Goal: Task Accomplishment & Management: Manage account settings

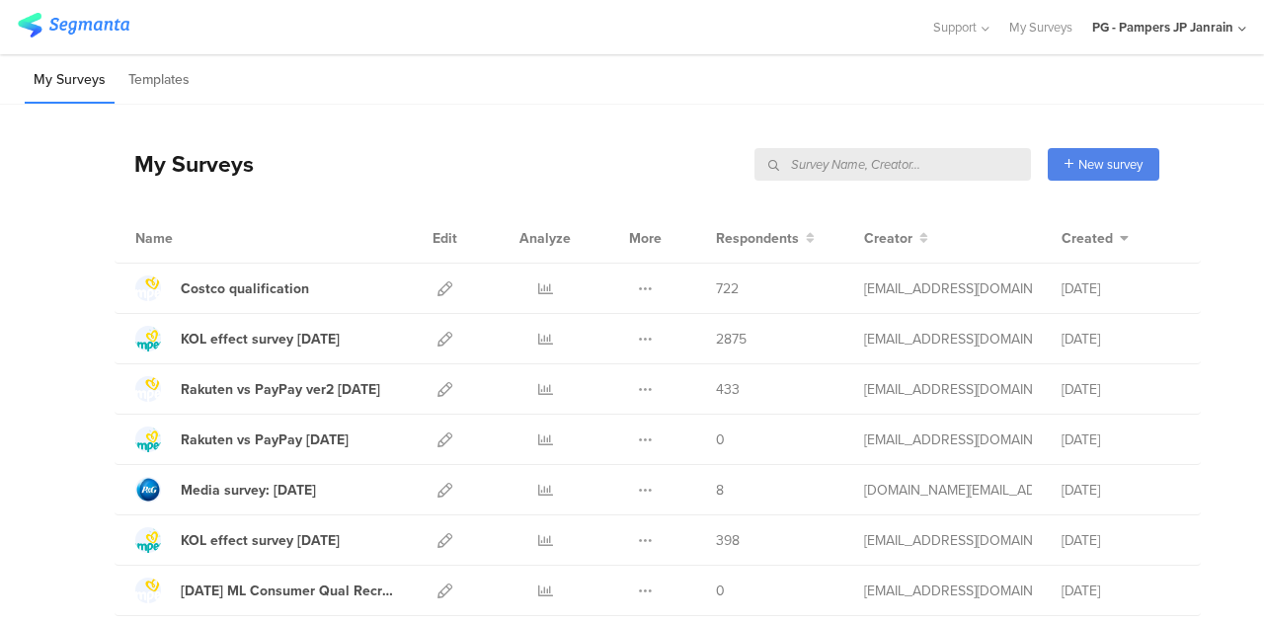
click at [969, 160] on input "text" at bounding box center [892, 164] width 276 height 33
paste input "B983X17QMH26"
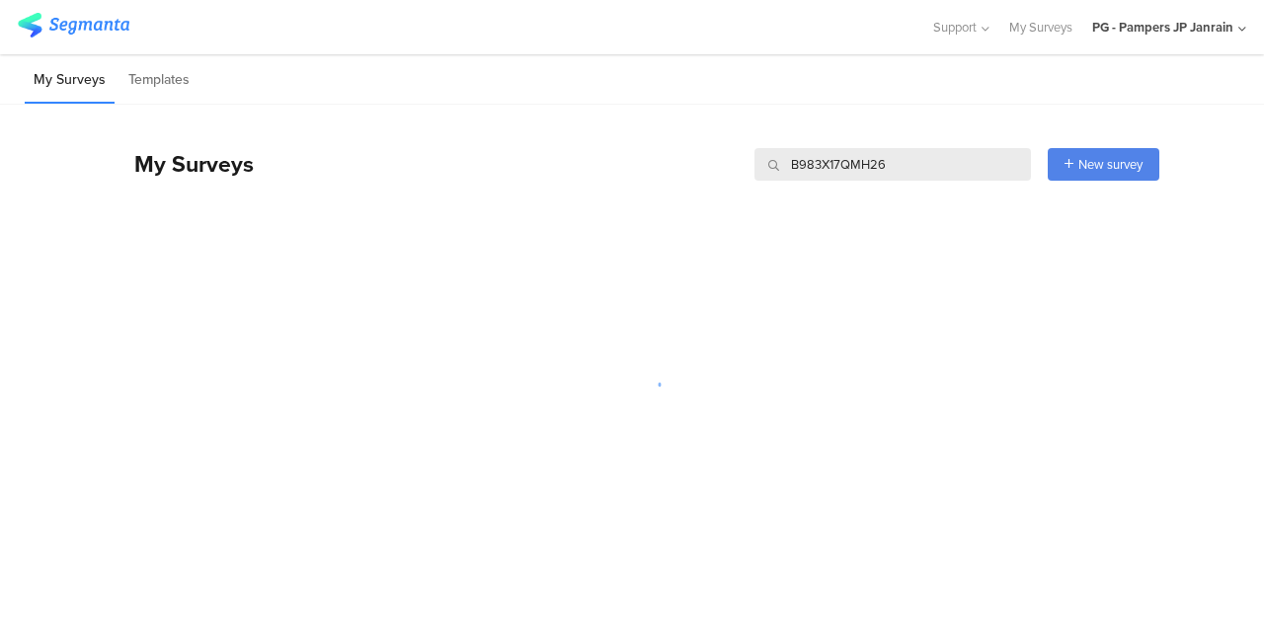
type input "B983X17QMH26"
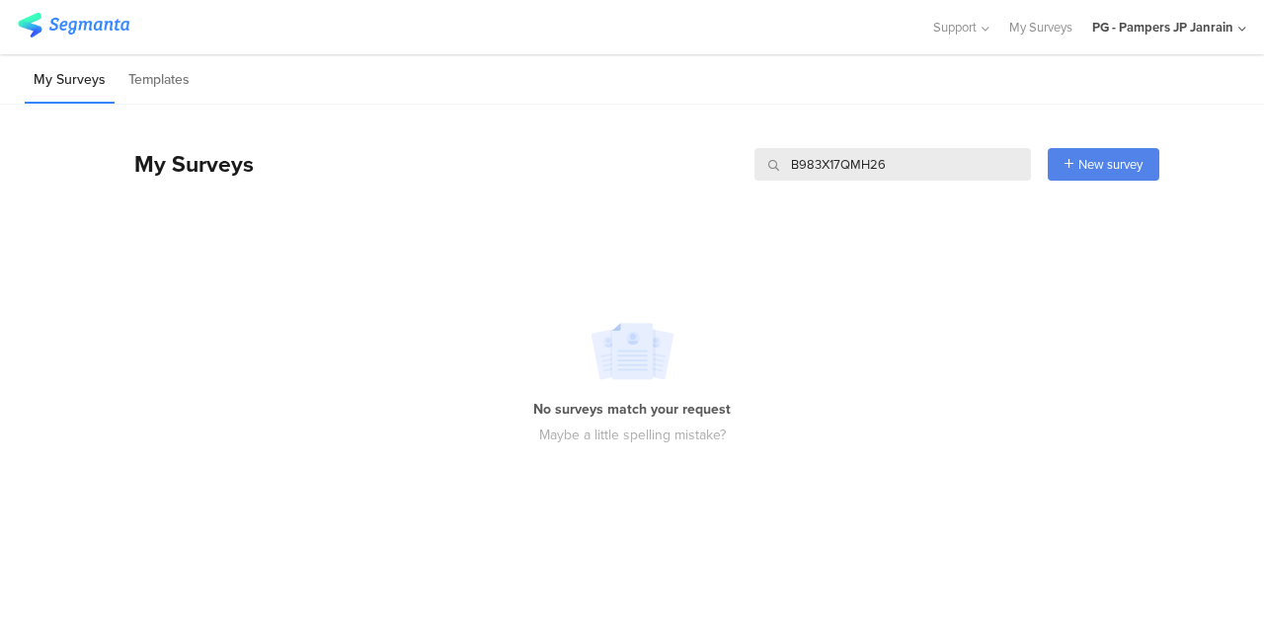
click at [938, 40] on div "Support" at bounding box center [960, 27] width 57 height 54
click at [1153, 30] on div "PG - Pampers JP Janrain" at bounding box center [1162, 27] width 141 height 19
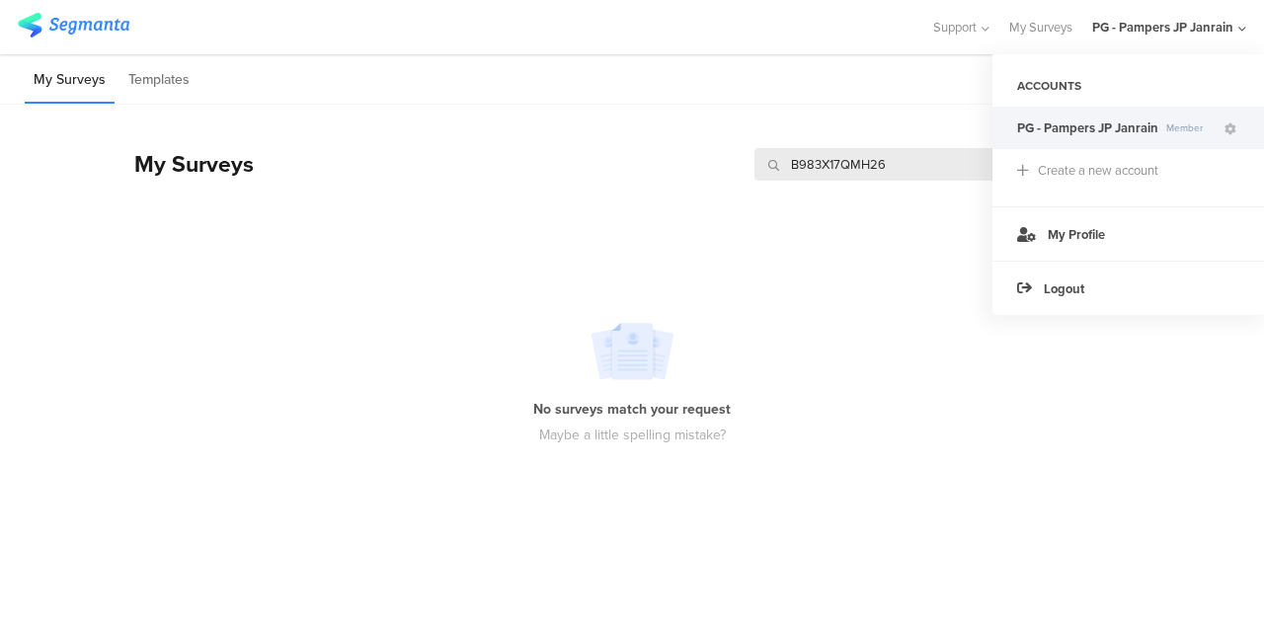
click at [251, 76] on div "My Surveys Templates" at bounding box center [632, 79] width 1264 height 50
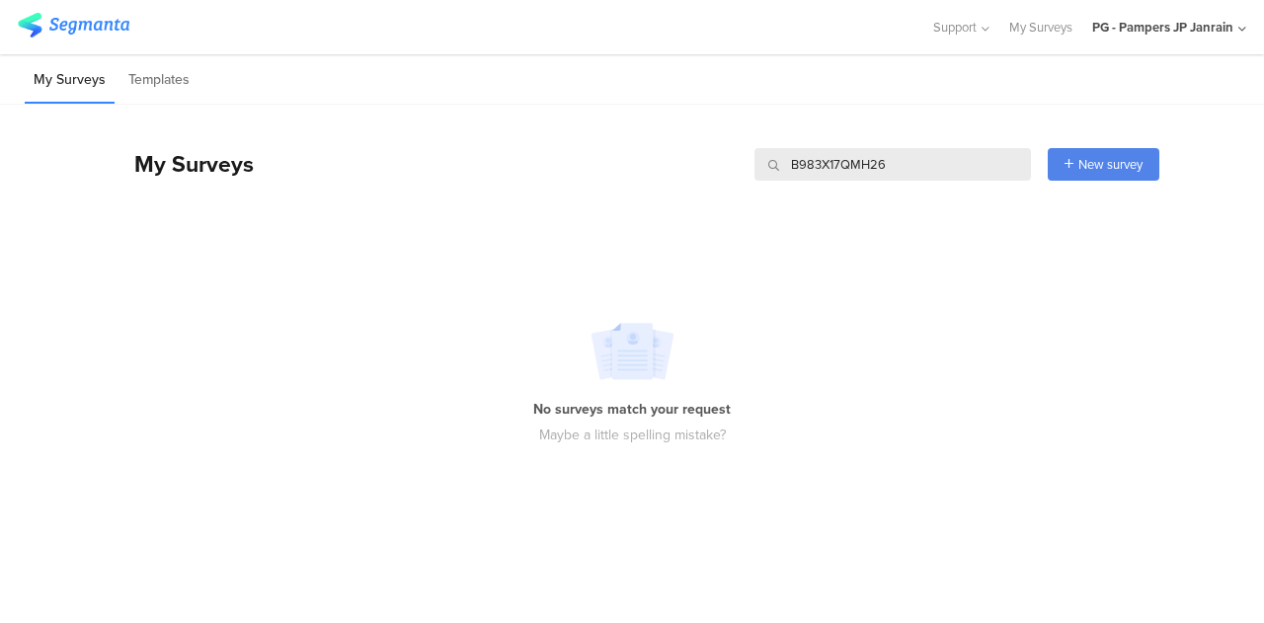
click at [111, 21] on img at bounding box center [74, 25] width 112 height 25
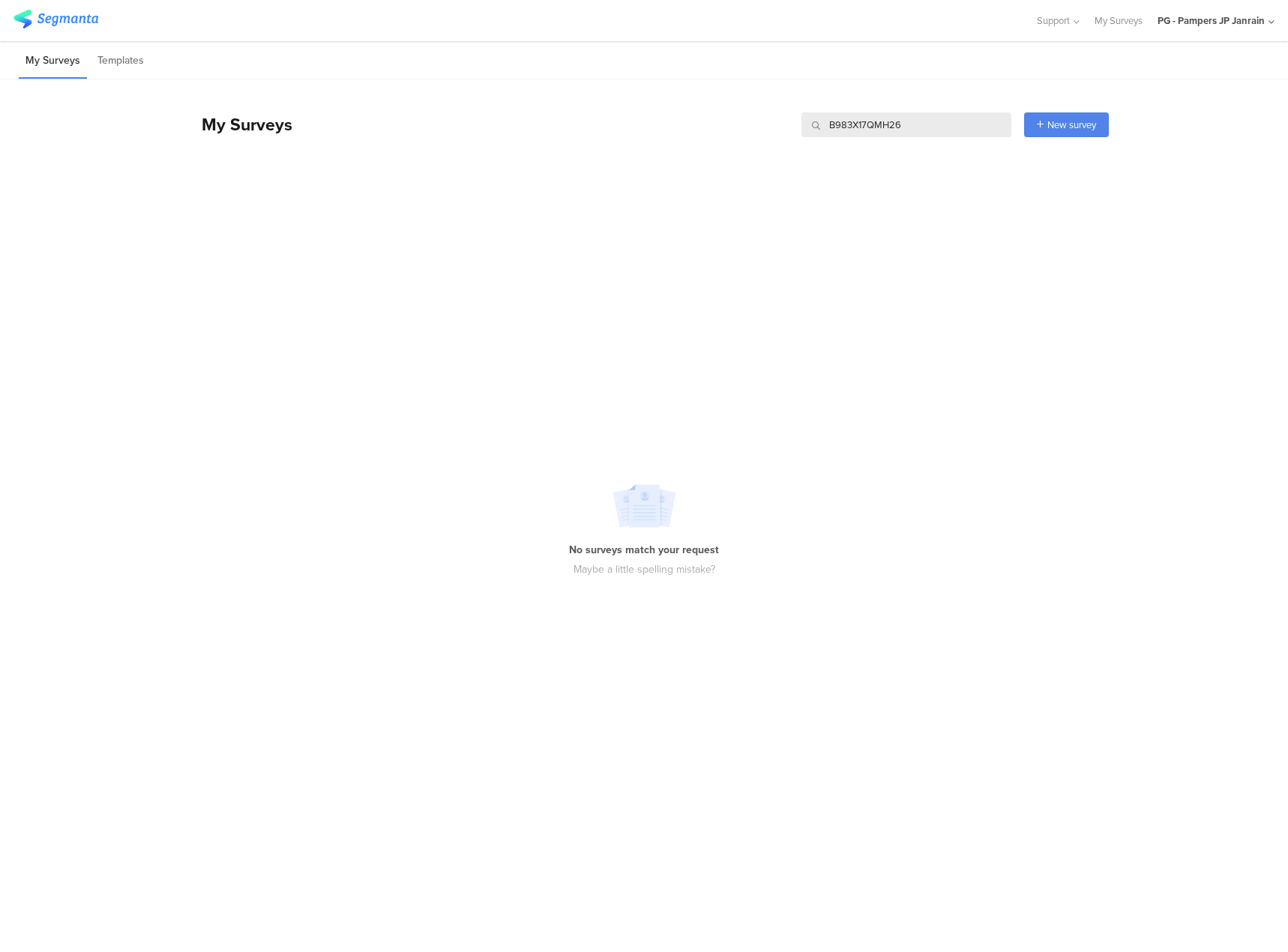
click at [923, 129] on input "B983X17QMH26" at bounding box center [906, 125] width 210 height 25
click at [93, 27] on img at bounding box center [56, 19] width 85 height 19
click at [131, 66] on li "Templates" at bounding box center [120, 61] width 60 height 35
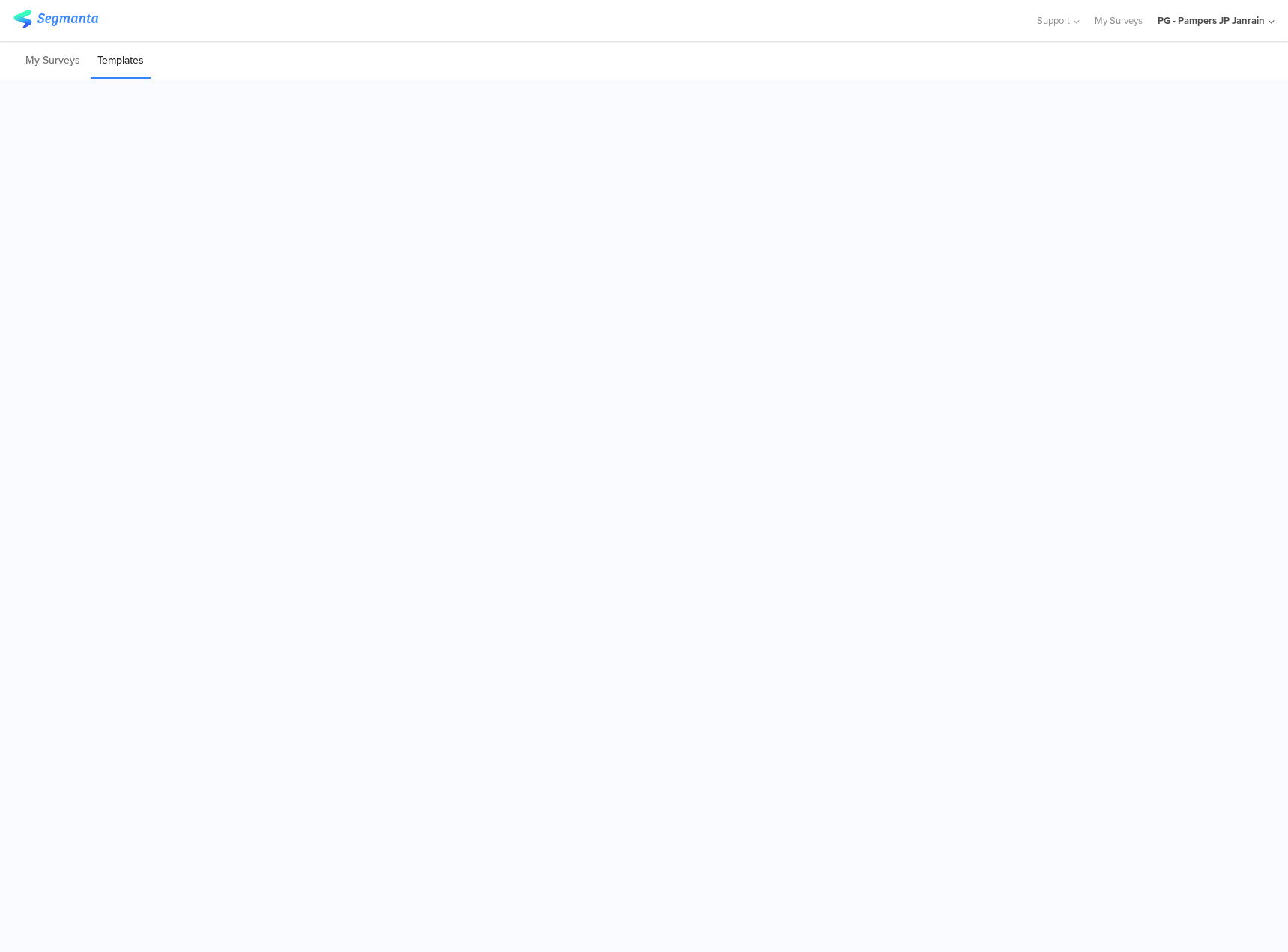
click at [58, 65] on li "My Surveys" at bounding box center [53, 61] width 68 height 35
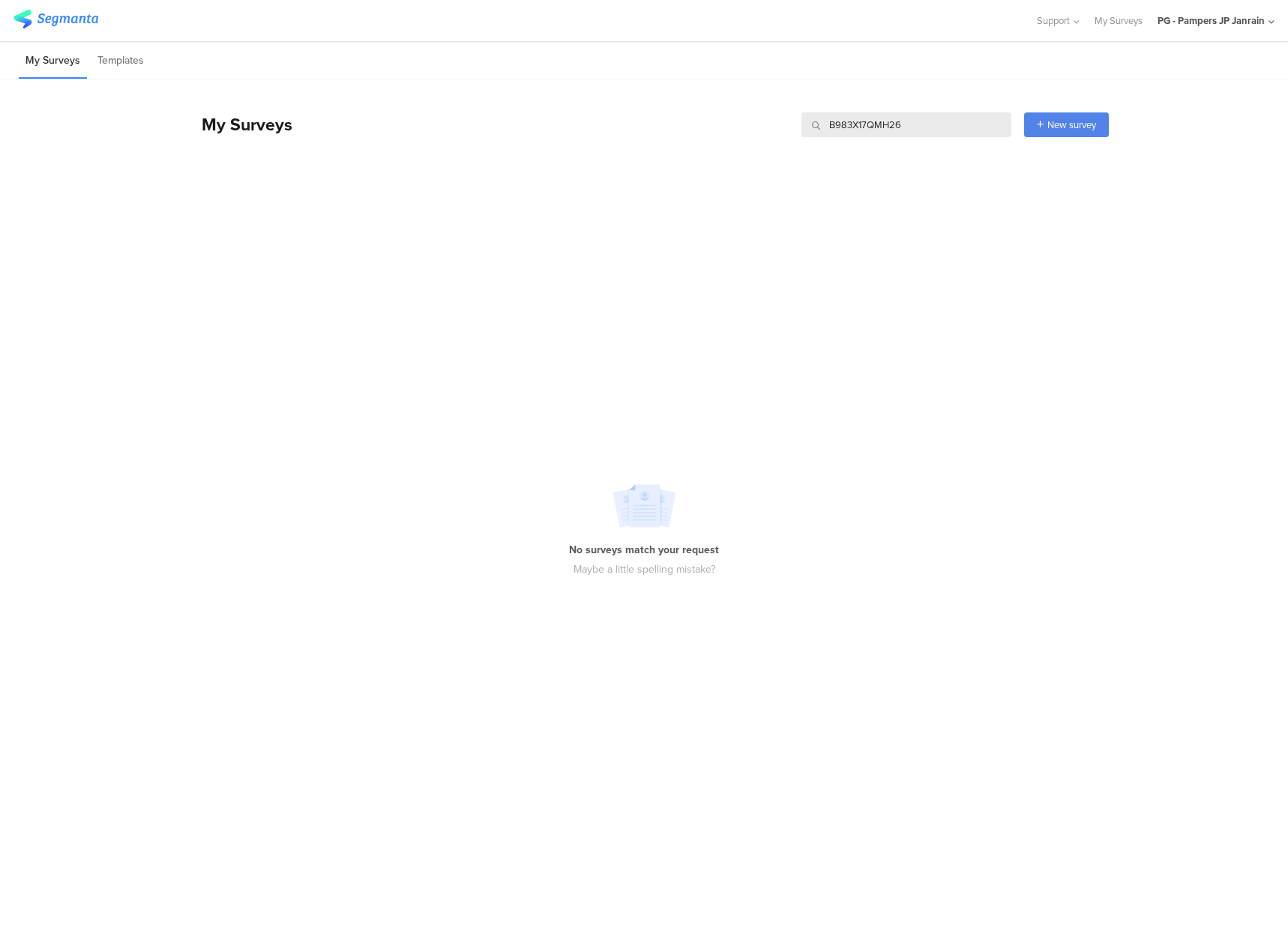
click at [917, 129] on input "B983X17QMH26" at bounding box center [906, 125] width 210 height 25
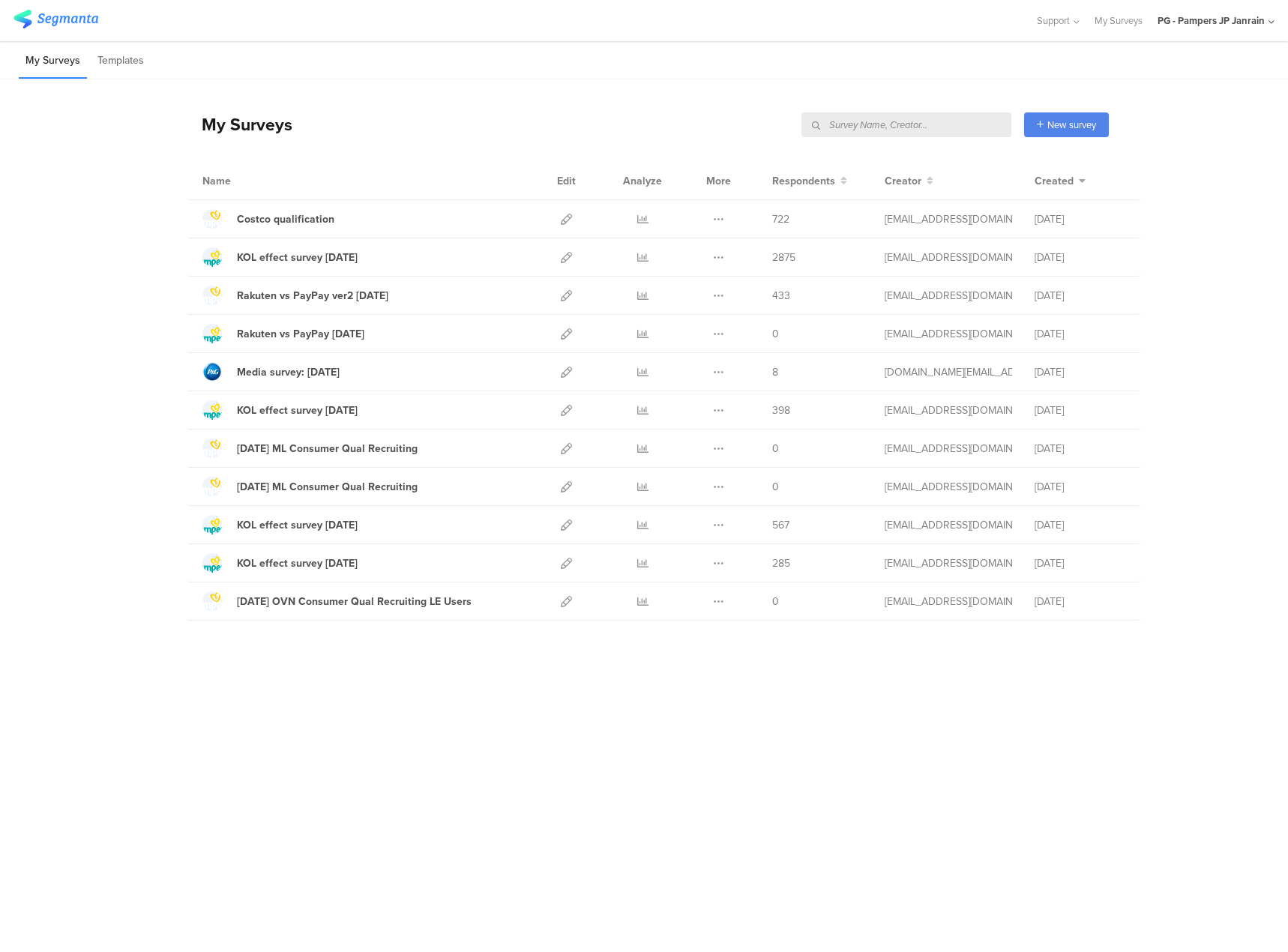
click at [491, 107] on div "My Surveys New survey Start from scratch Choose from templates" at bounding box center [648, 124] width 922 height 60
click at [134, 66] on li "Templates" at bounding box center [120, 61] width 60 height 35
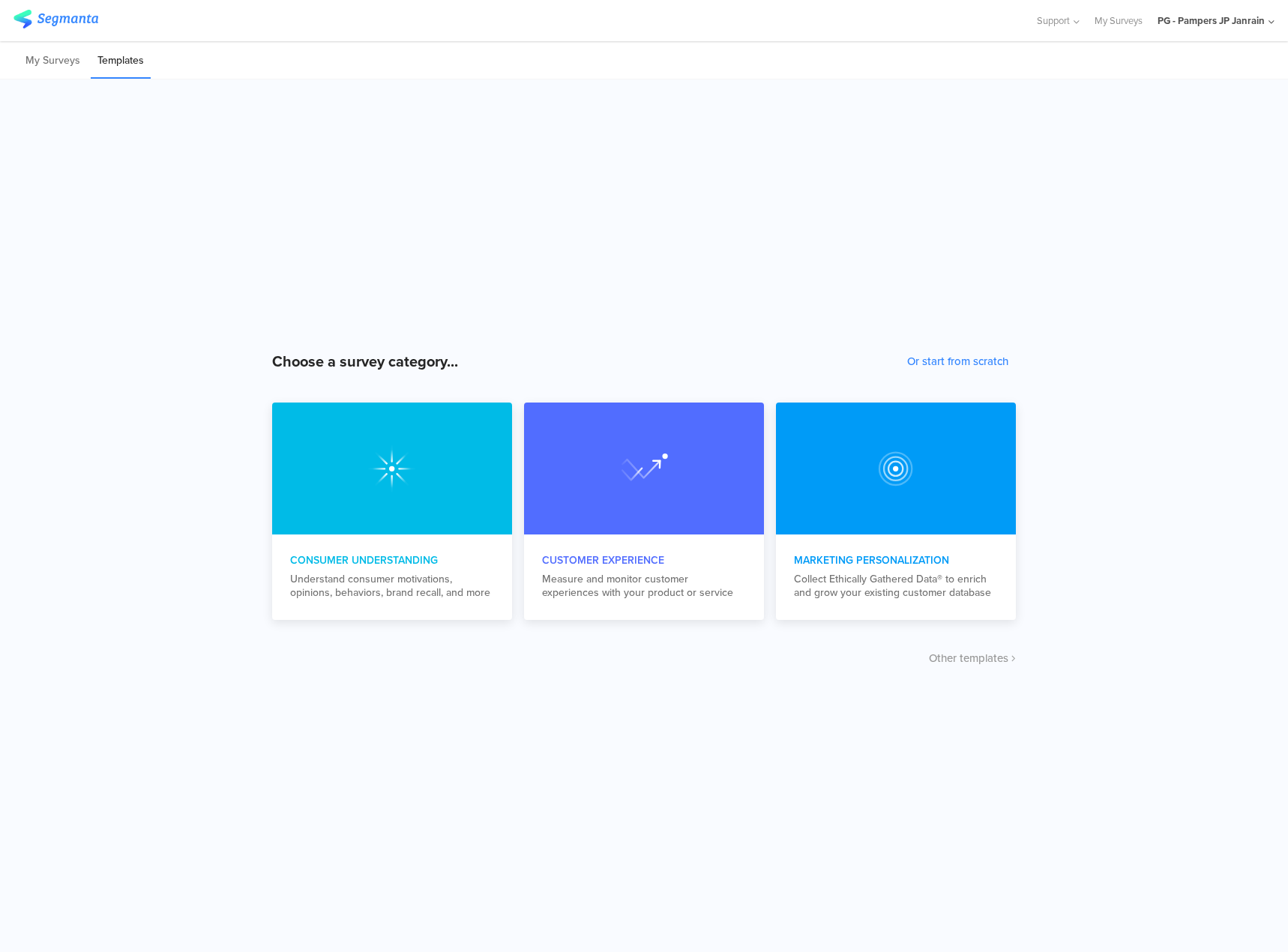
click at [65, 71] on li "My Surveys" at bounding box center [53, 61] width 68 height 35
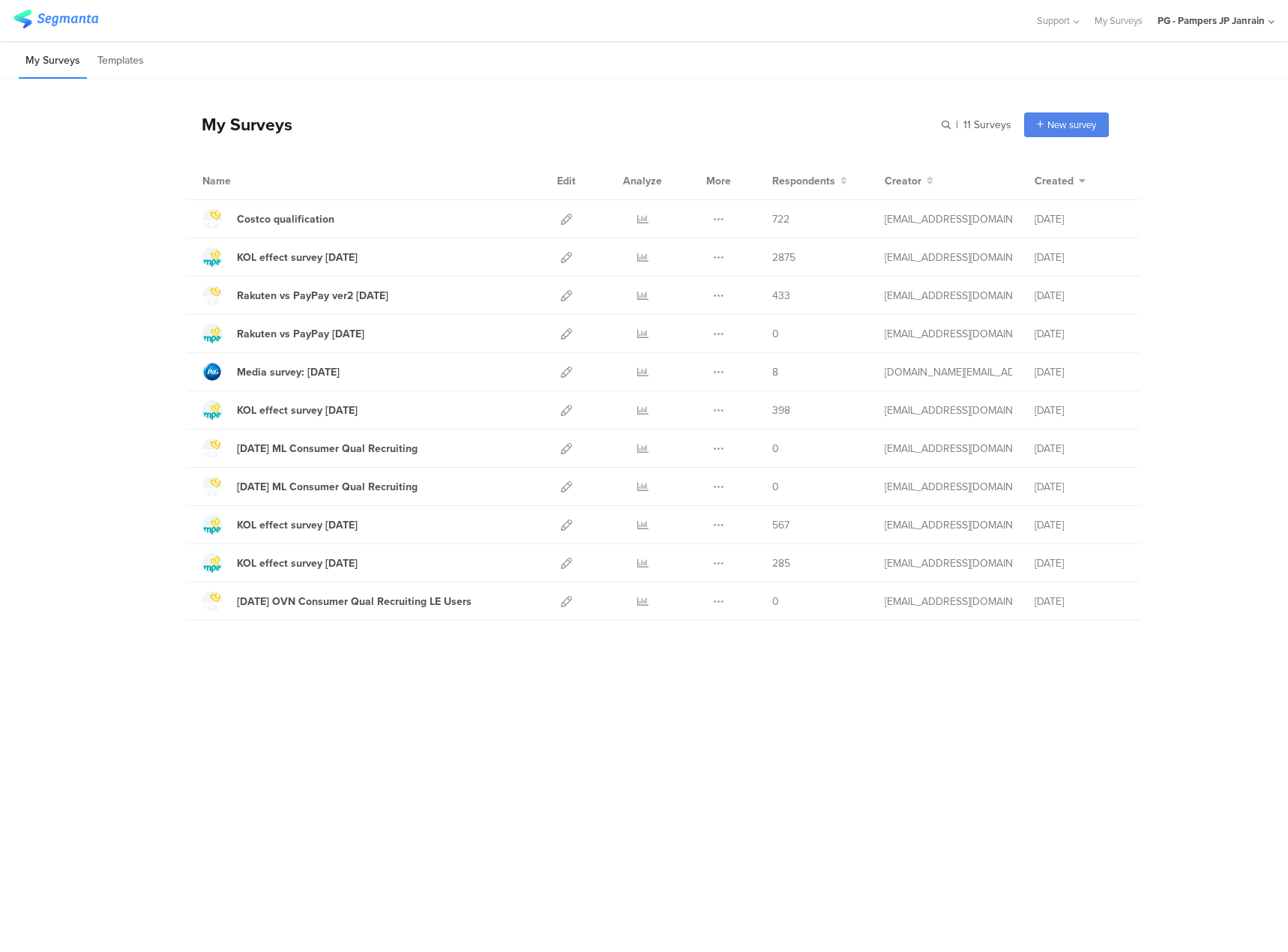
click at [959, 25] on icon at bounding box center [1271, 22] width 6 height 11
click at [959, 99] on link at bounding box center [1263, 97] width 14 height 22
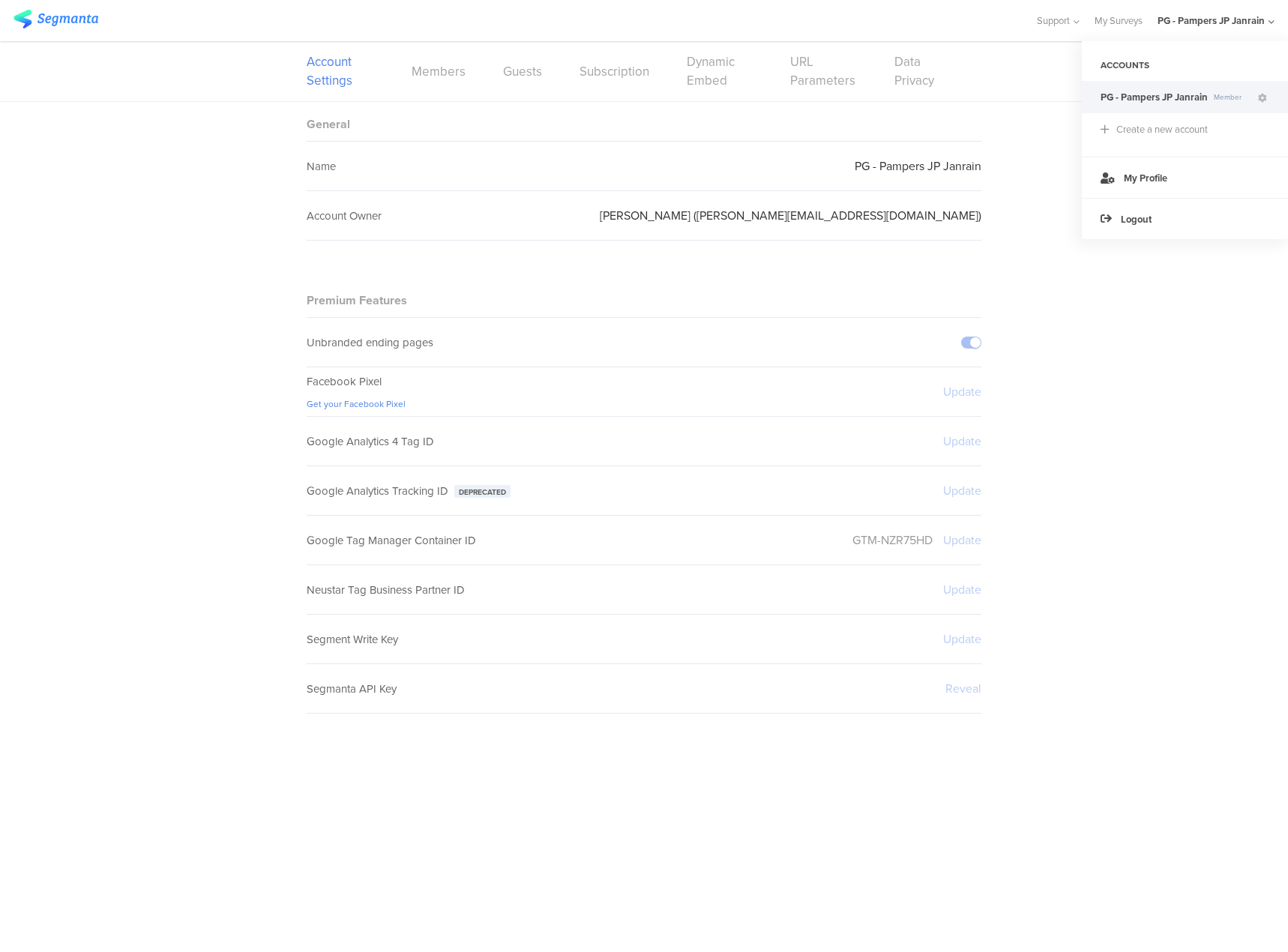
click at [959, 190] on div "General Name PG - Pampers JP Janrain Account Owner [PERSON_NAME] ([PERSON_NAME]…" at bounding box center [644, 426] width 1288 height 649
click at [615, 79] on link "Subscription" at bounding box center [614, 71] width 70 height 19
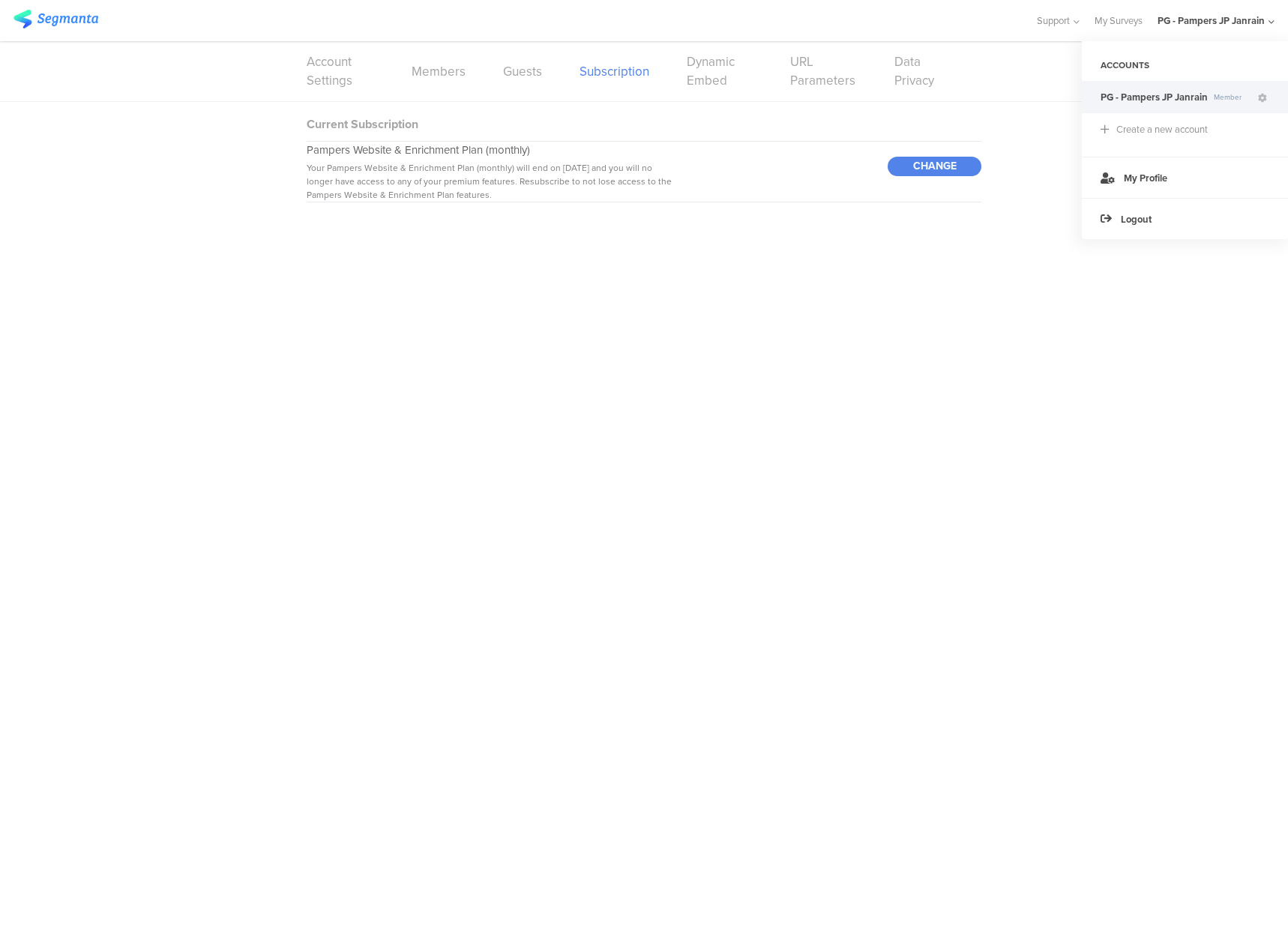
click at [448, 77] on link "Members" at bounding box center [438, 71] width 54 height 19
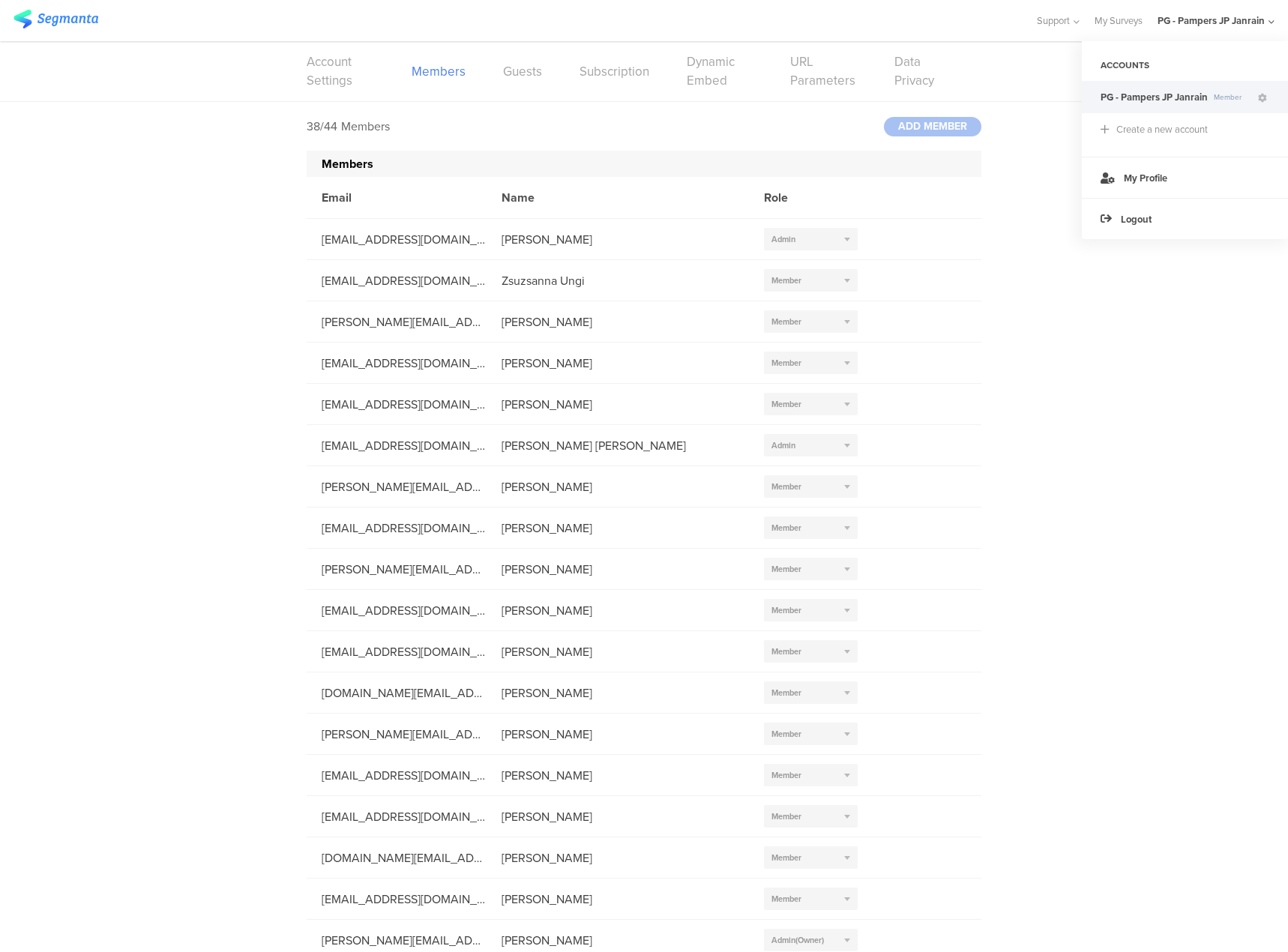
click at [895, 84] on link "Data Privacy" at bounding box center [919, 71] width 49 height 37
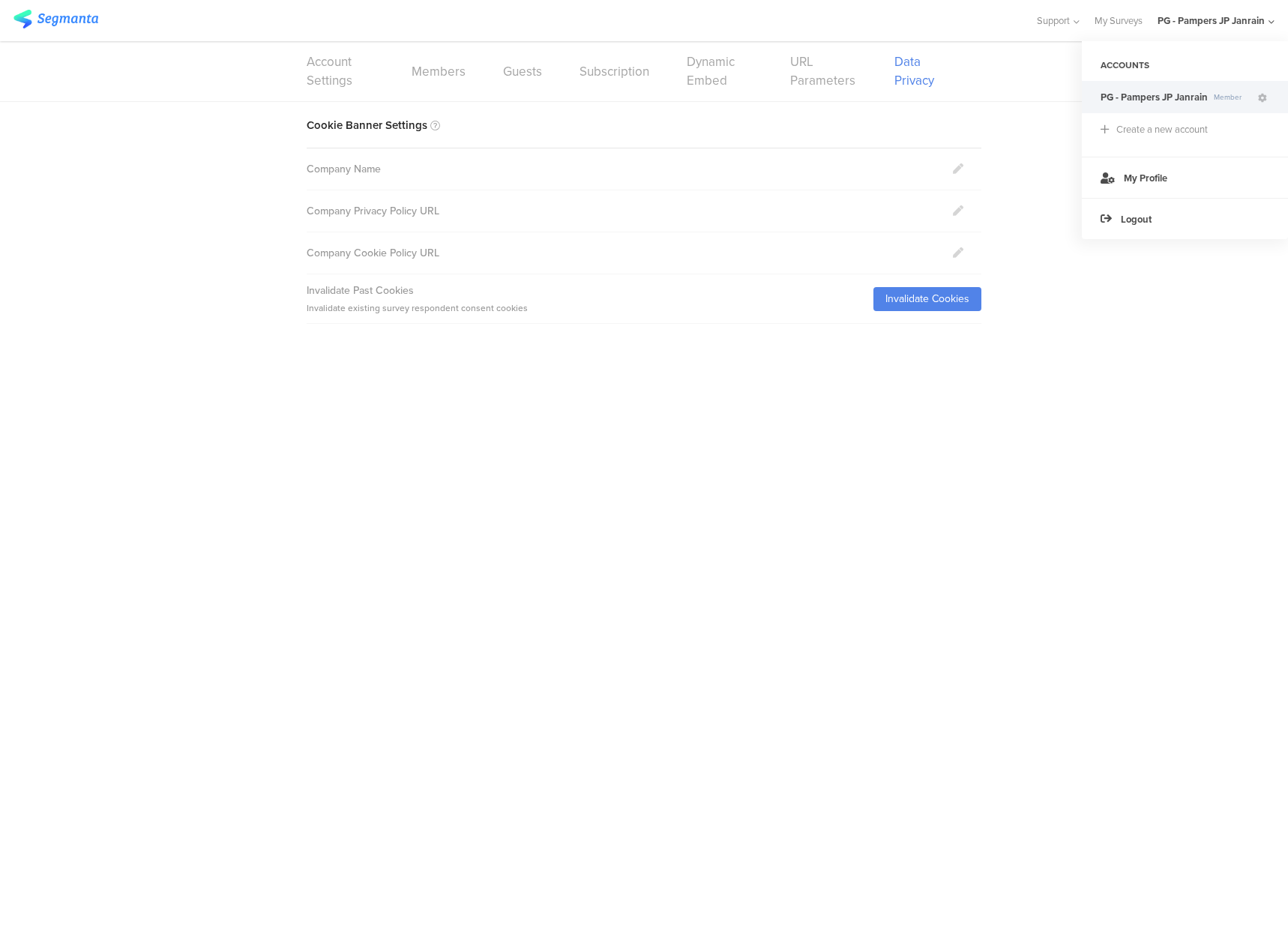
click at [700, 69] on link "Dynamic Embed" at bounding box center [719, 71] width 66 height 37
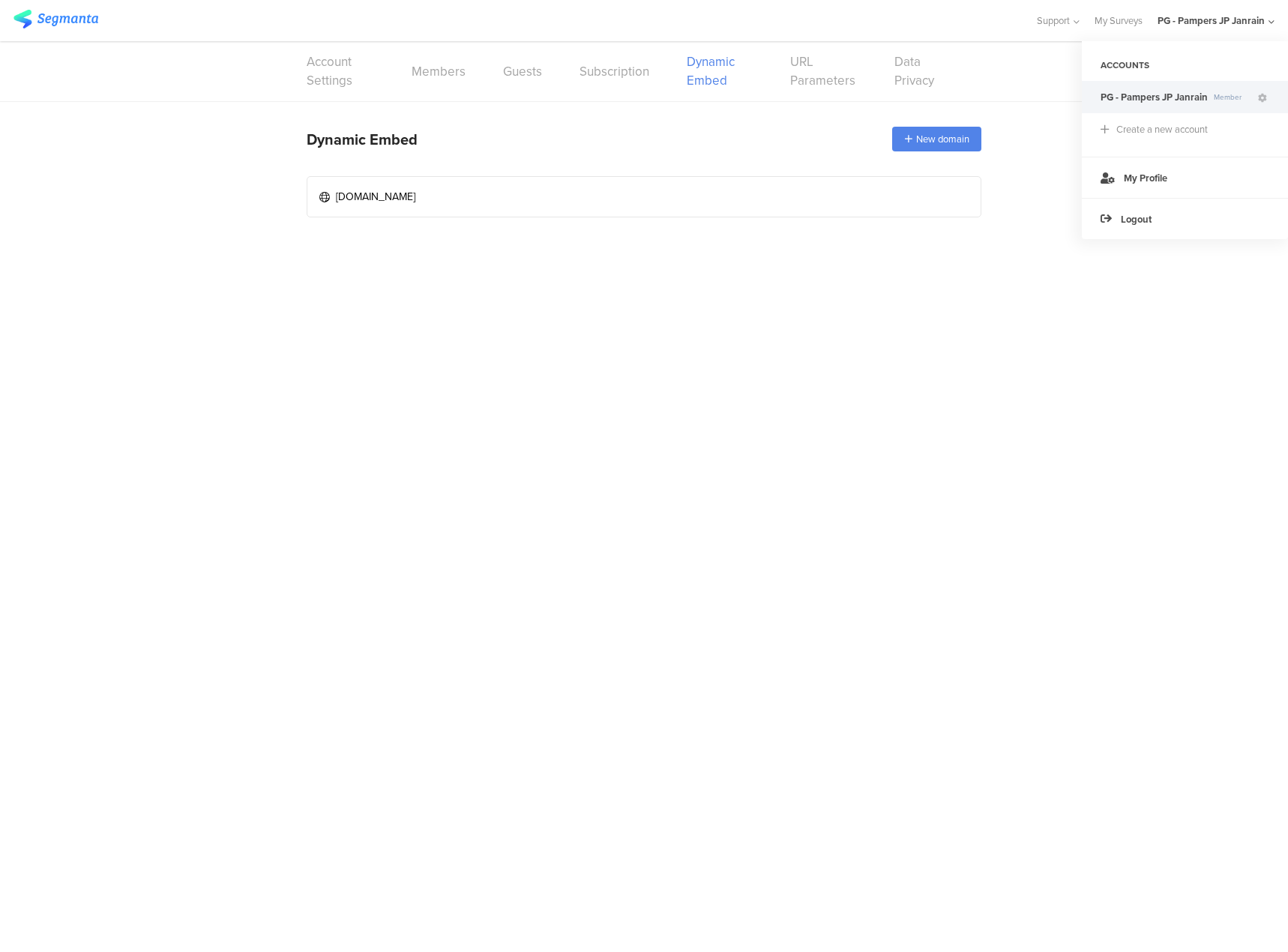
click at [334, 74] on link "Account Settings" at bounding box center [340, 71] width 68 height 37
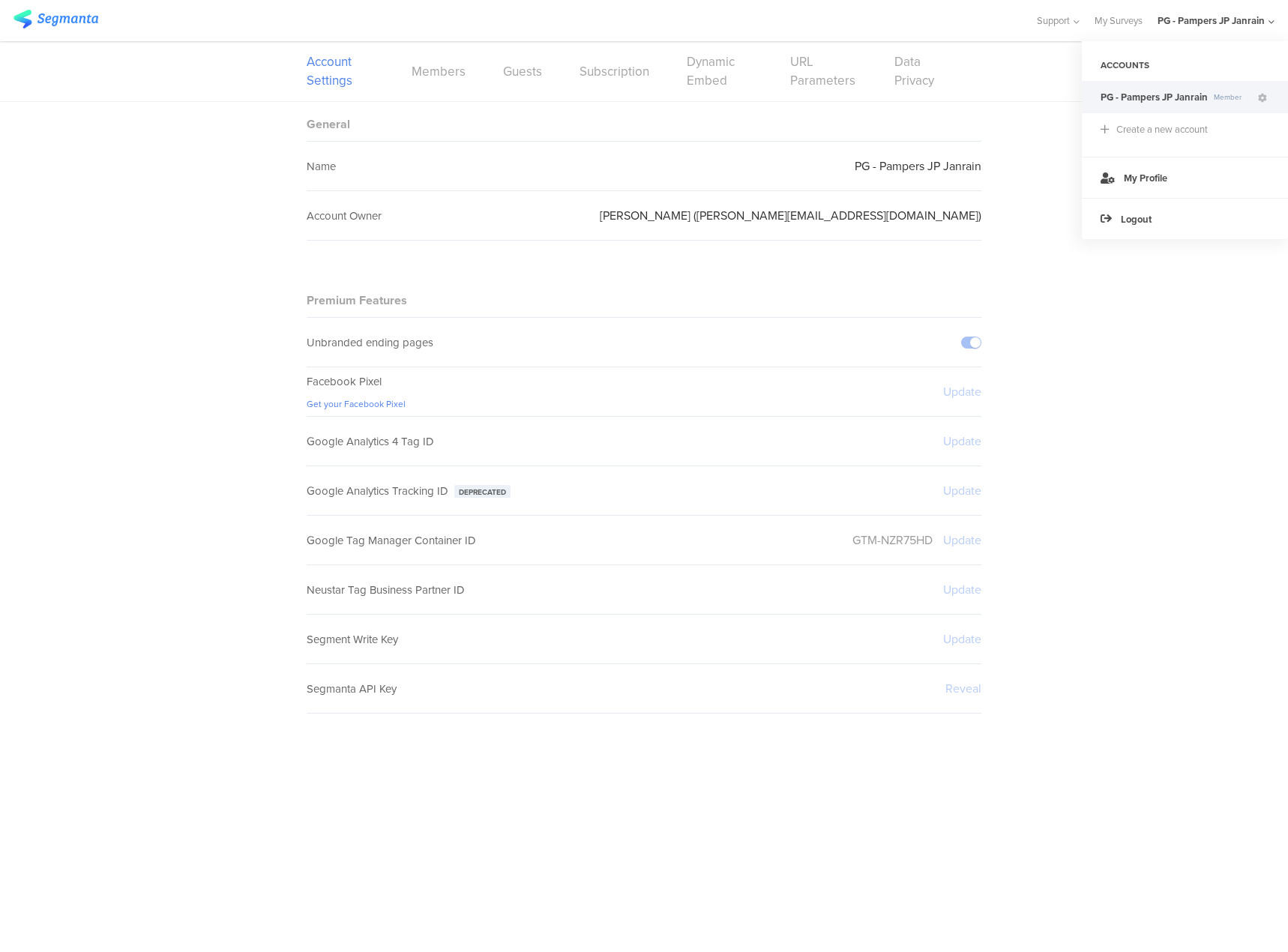
click at [959, 30] on div "Support" at bounding box center [1057, 20] width 43 height 41
click at [959, 56] on div "Help Center" at bounding box center [985, 70] width 188 height 33
click at [959, 24] on div "Support Help Center Live Chat My Surveys PG - Pampers JP Janrain ACCOUNTS PG - …" at bounding box center [1148, 20] width 254 height 41
click at [959, 24] on link "My Surveys" at bounding box center [1118, 20] width 48 height 41
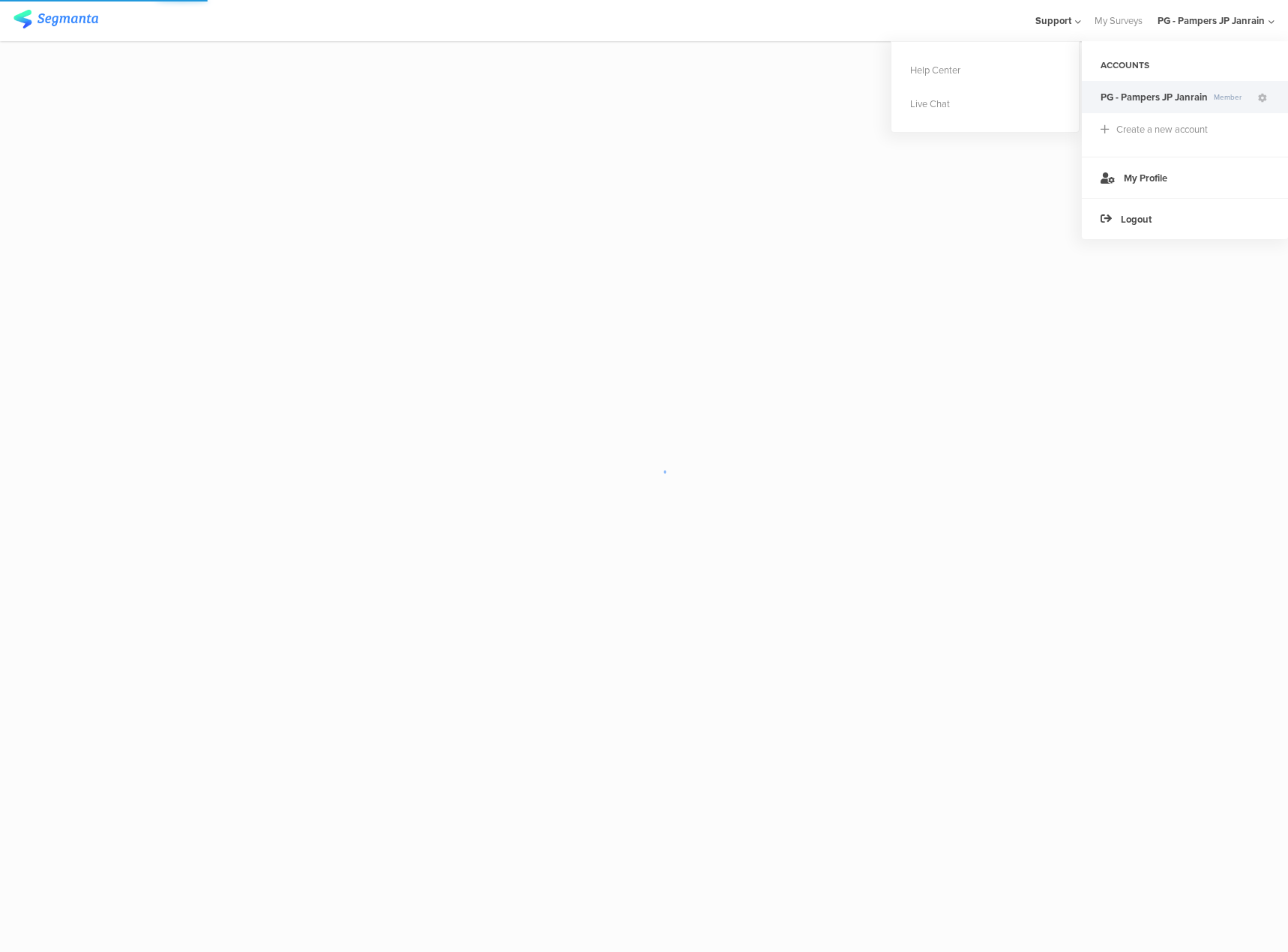
click at [665, 367] on sg-loader-overlay at bounding box center [644, 476] width 1288 height 952
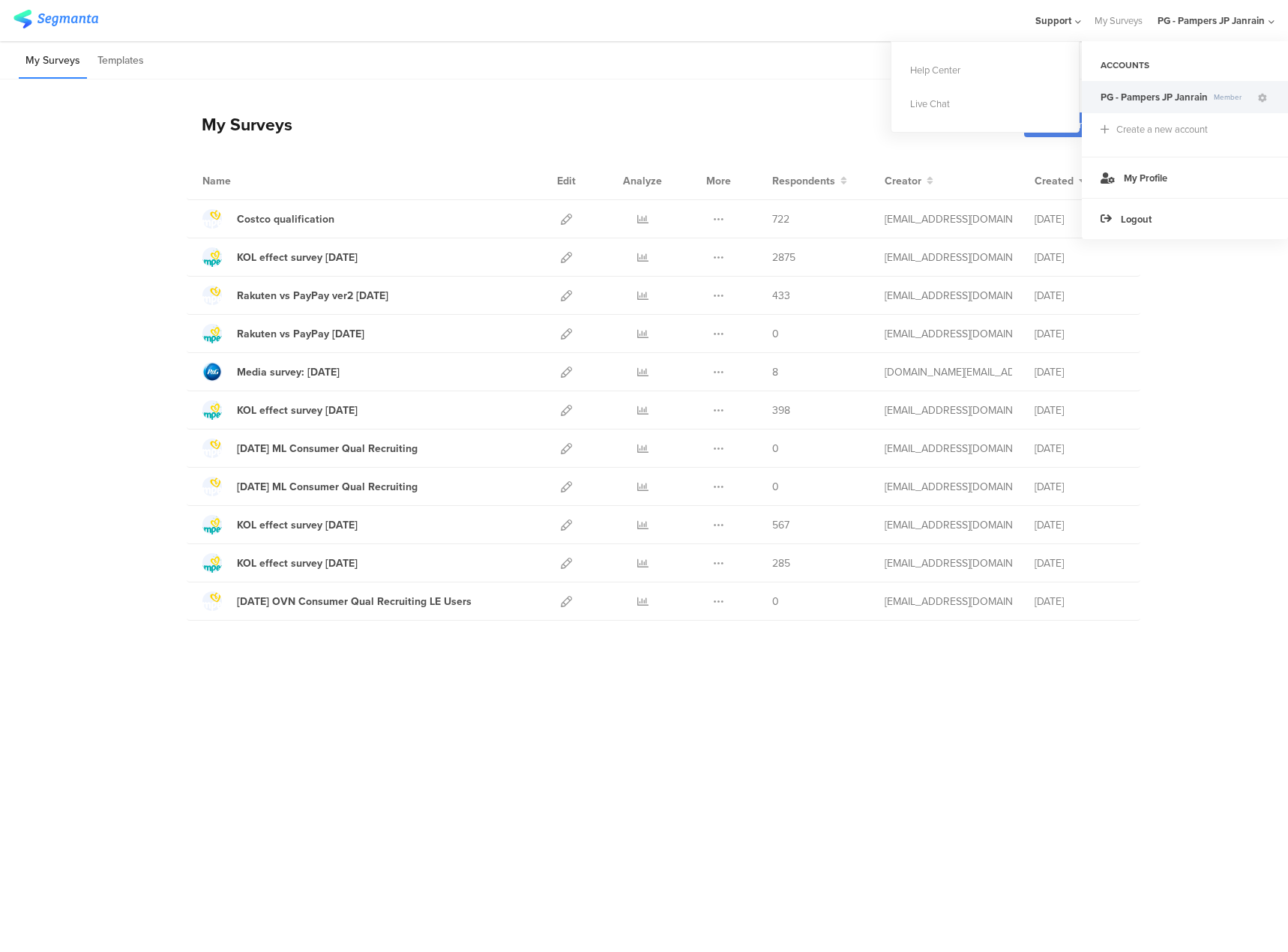
click at [775, 87] on div "My Surveys | 11 Surveys New survey Start from scratch Choose from templates Nam…" at bounding box center [648, 350] width 922 height 541
click at [959, 22] on div "PG - Pampers JP Janrain" at bounding box center [1211, 20] width 107 height 14
click at [959, 24] on span "Support" at bounding box center [1053, 20] width 36 height 14
click at [333, 120] on div "My Surveys | 11 Surveys New survey Start from scratch Choose from templates" at bounding box center [648, 124] width 922 height 60
click at [959, 30] on div "PG - Pampers JP Janrain" at bounding box center [1216, 20] width 117 height 41
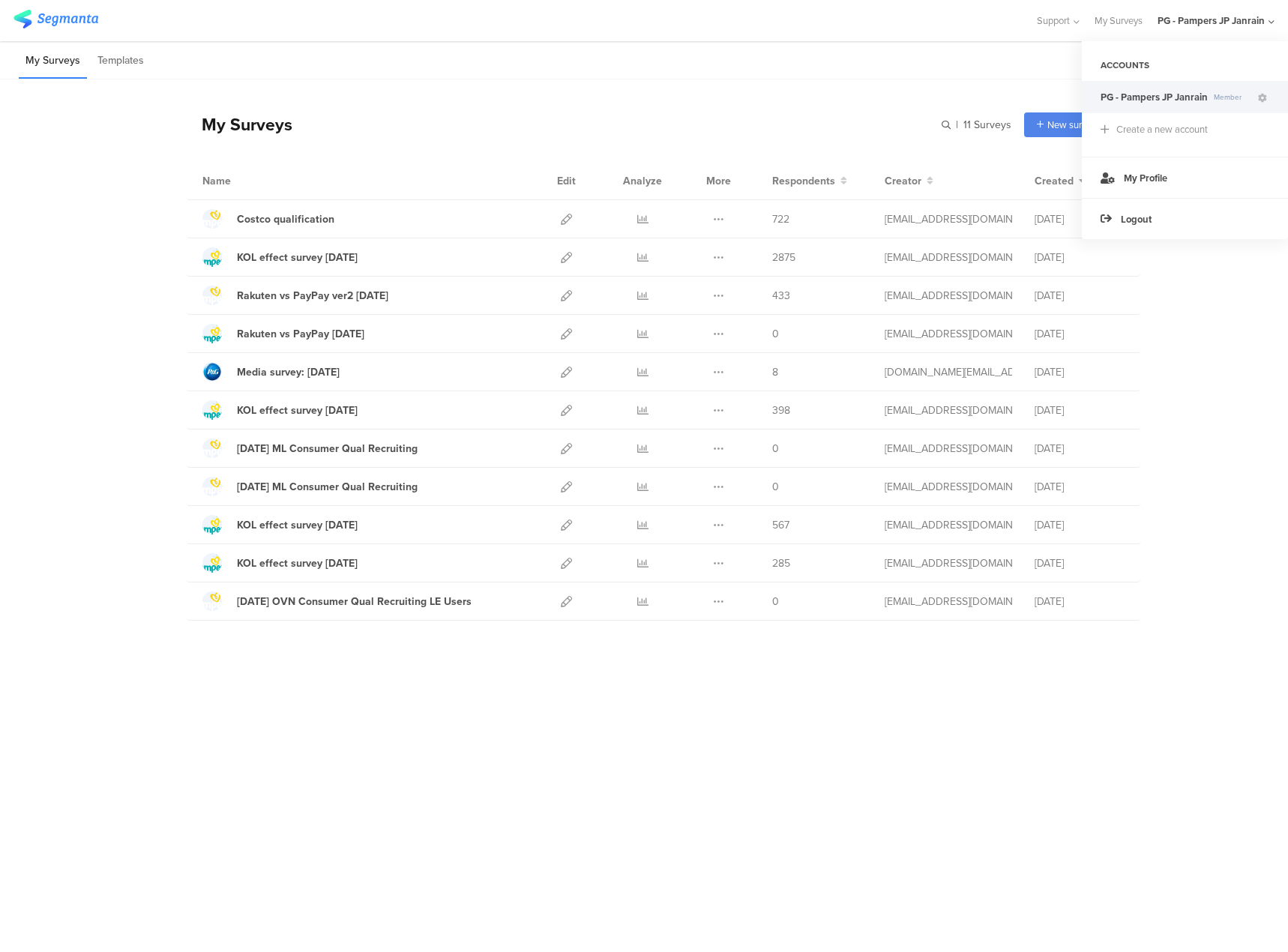
click at [959, 176] on span "My Profile" at bounding box center [1145, 178] width 43 height 14
